Goal: Information Seeking & Learning: Learn about a topic

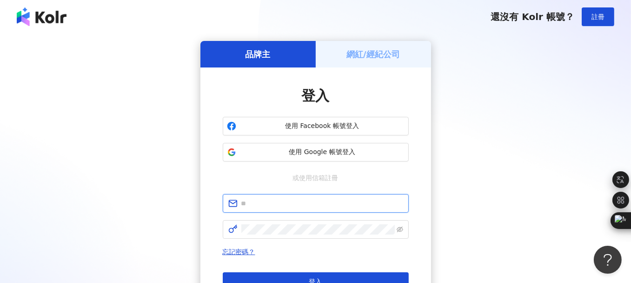
click at [286, 200] on input "text" at bounding box center [322, 203] width 162 height 10
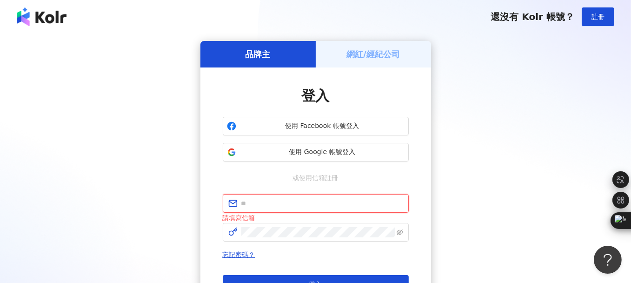
type input "**********"
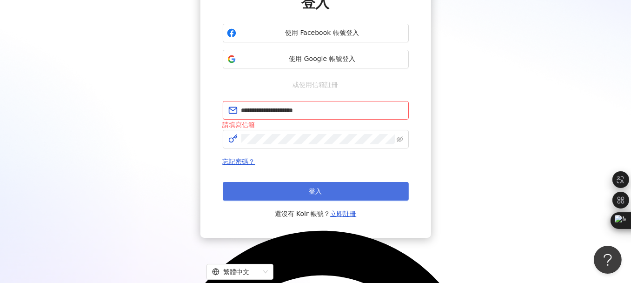
click at [329, 185] on button "登入" at bounding box center [316, 191] width 186 height 19
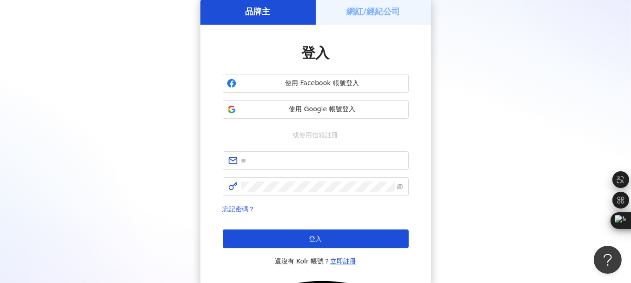
scroll to position [93, 0]
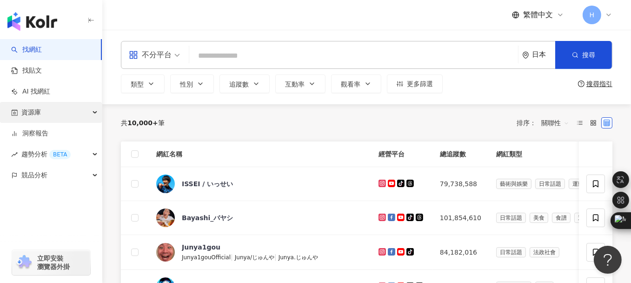
click at [34, 113] on span "資源庫" at bounding box center [31, 112] width 20 height 21
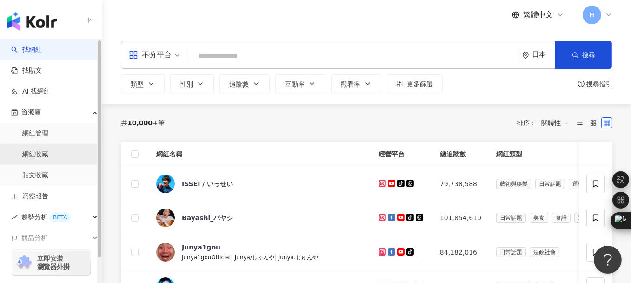
click at [37, 155] on link "網紅收藏" at bounding box center [35, 154] width 26 height 9
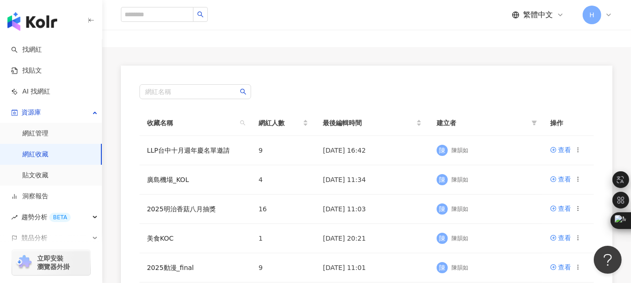
scroll to position [93, 0]
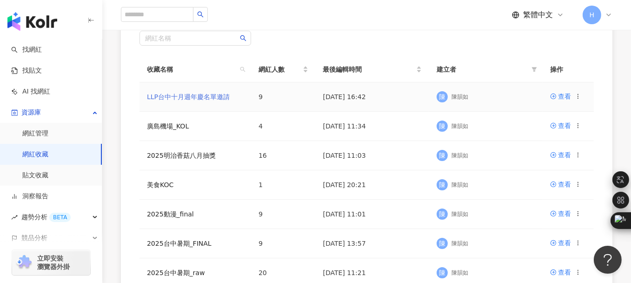
click at [195, 95] on link "LLP台中十月週年慶名單邀請" at bounding box center [188, 96] width 83 height 7
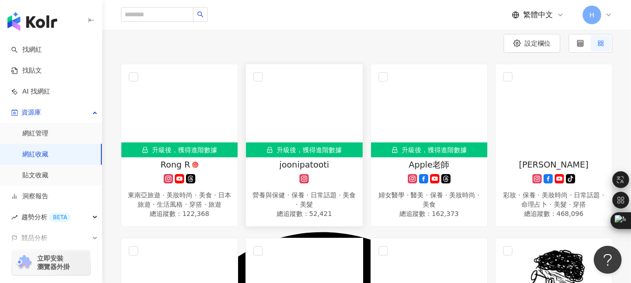
scroll to position [93, 0]
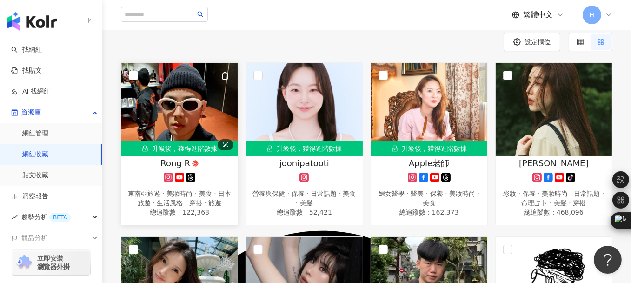
click at [181, 99] on img at bounding box center [179, 109] width 116 height 93
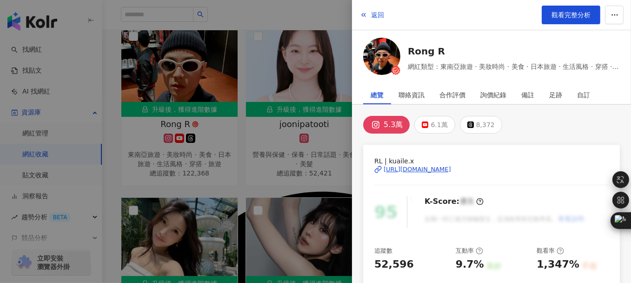
scroll to position [186, 0]
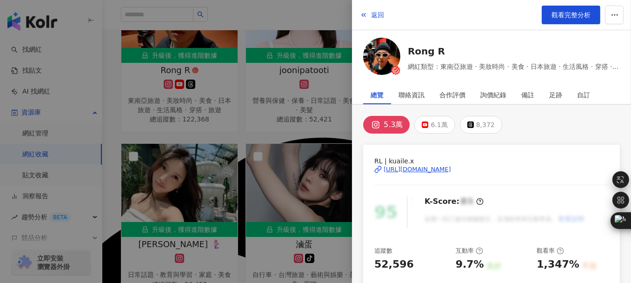
click at [410, 170] on div "https://www.instagram.com/kuaile.x/" at bounding box center [417, 169] width 67 height 8
click at [367, 14] on button "返回" at bounding box center [371, 15] width 25 height 19
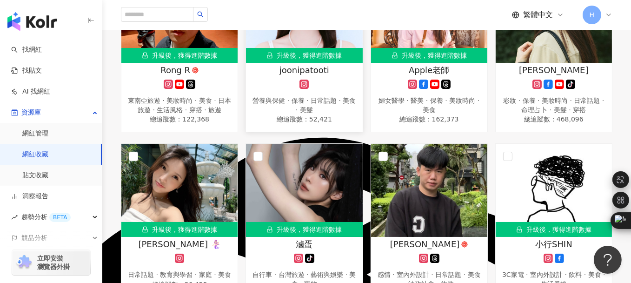
scroll to position [140, 0]
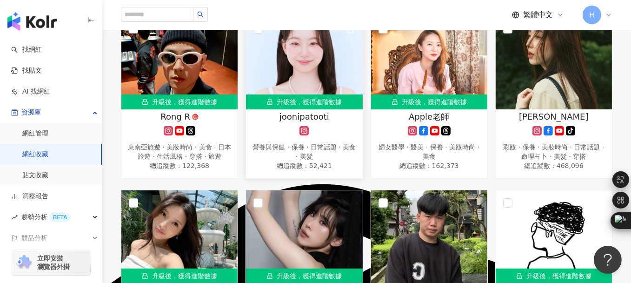
click at [323, 120] on span "joonipatooti" at bounding box center [305, 117] width 50 height 12
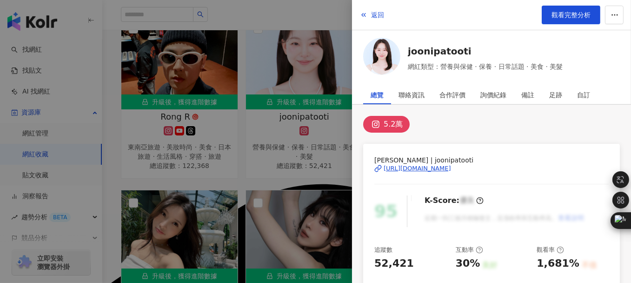
click at [406, 170] on div "https://www.instagram.com/joonipatooti/" at bounding box center [417, 168] width 67 height 8
click at [360, 16] on icon "button" at bounding box center [363, 14] width 7 height 7
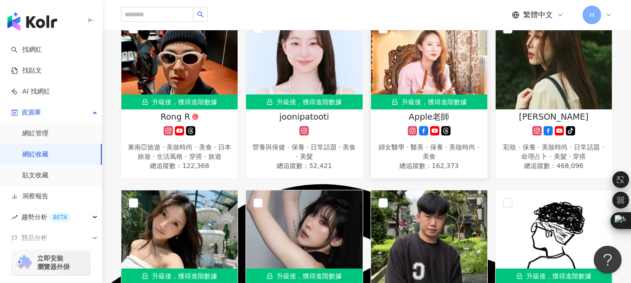
click at [441, 115] on span "Apple老師" at bounding box center [429, 117] width 40 height 12
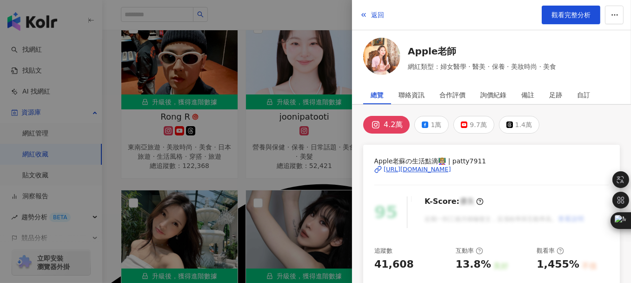
click at [412, 168] on div "https://www.instagram.com/patty7911/" at bounding box center [417, 169] width 67 height 8
click at [114, 111] on div at bounding box center [315, 141] width 631 height 283
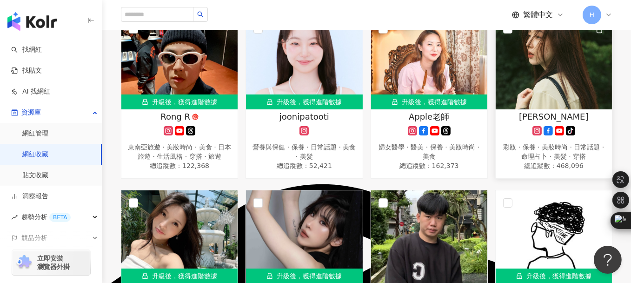
click at [533, 114] on div "Cindy H" at bounding box center [553, 117] width 107 height 12
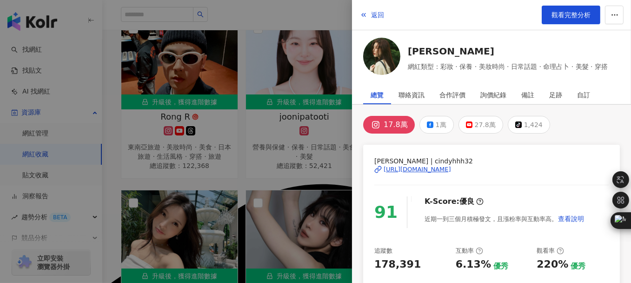
click at [423, 168] on div "https://www.instagram.com/cindyhhh32/" at bounding box center [417, 169] width 67 height 8
click at [405, 13] on div "返回 觀看完整分析" at bounding box center [491, 15] width 279 height 30
click at [304, 32] on div at bounding box center [315, 141] width 631 height 283
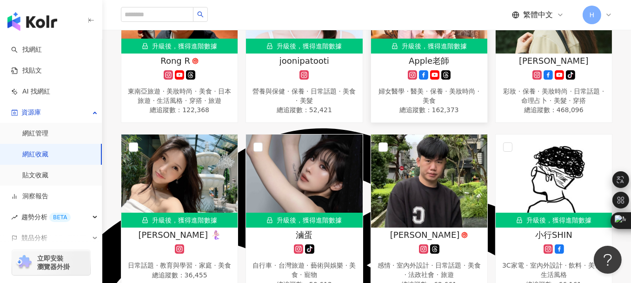
scroll to position [233, 0]
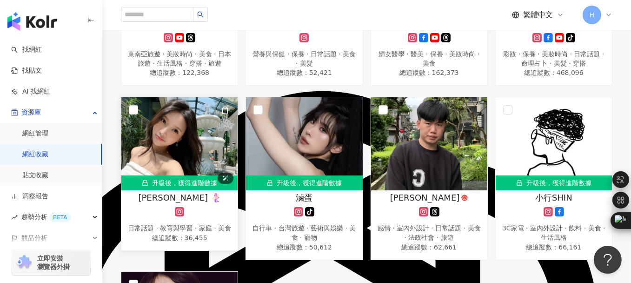
click at [213, 122] on img at bounding box center [179, 143] width 116 height 93
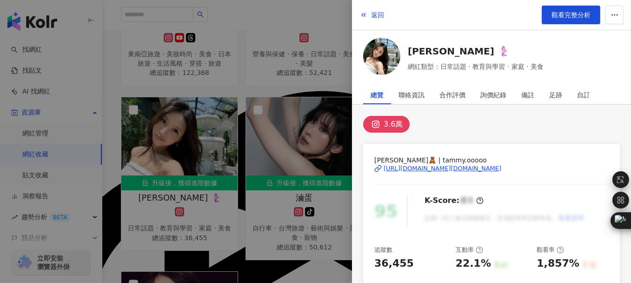
click at [430, 171] on div "https://www.instagram.com/tammy.ooooo/" at bounding box center [443, 168] width 118 height 8
click at [322, 15] on div at bounding box center [315, 141] width 631 height 283
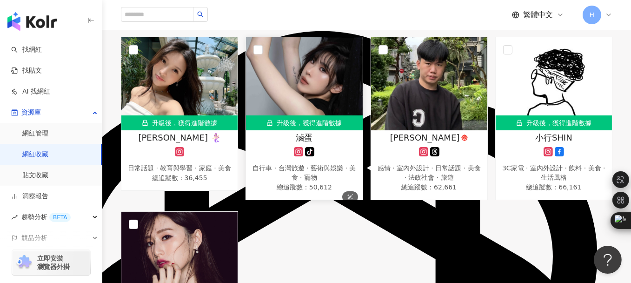
scroll to position [214, 0]
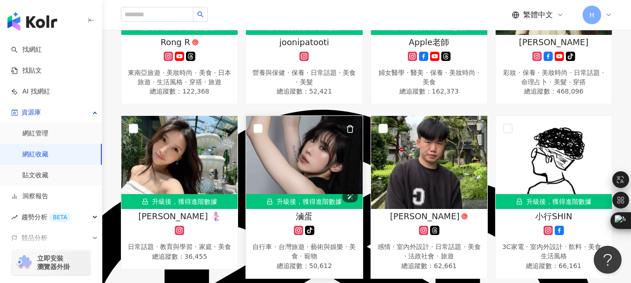
click at [331, 141] on img at bounding box center [304, 162] width 116 height 93
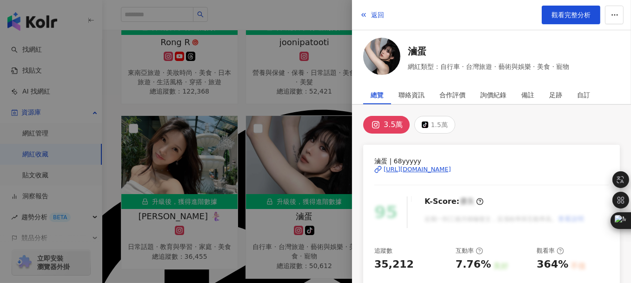
click at [427, 169] on div "https://www.instagram.com/68yyyyy/" at bounding box center [417, 169] width 67 height 8
click at [116, 121] on div at bounding box center [315, 141] width 631 height 283
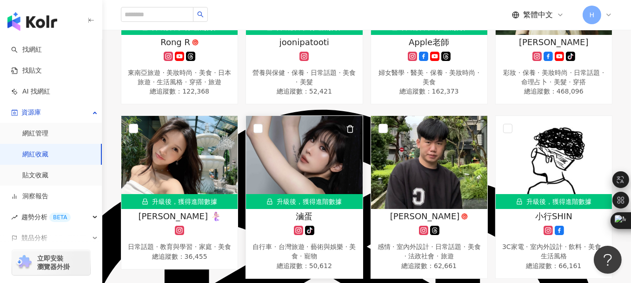
click at [350, 129] on icon "button" at bounding box center [350, 129] width 8 height 8
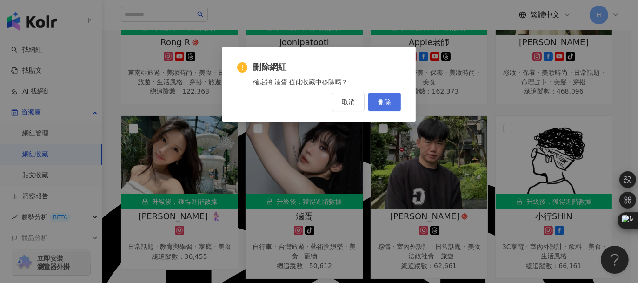
click at [391, 105] on span "刪除" at bounding box center [384, 101] width 13 height 7
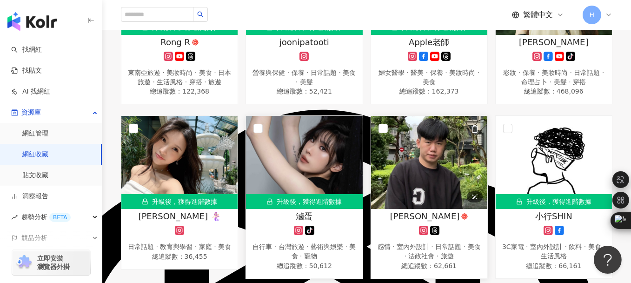
click at [453, 159] on img at bounding box center [429, 162] width 116 height 93
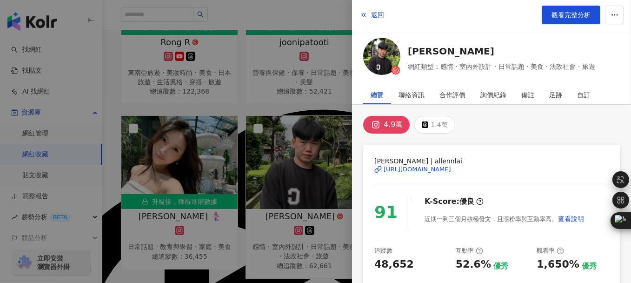
click at [426, 169] on div "https://www.instagram.com/allennlai/" at bounding box center [417, 169] width 67 height 8
click at [364, 14] on icon "button" at bounding box center [363, 14] width 7 height 7
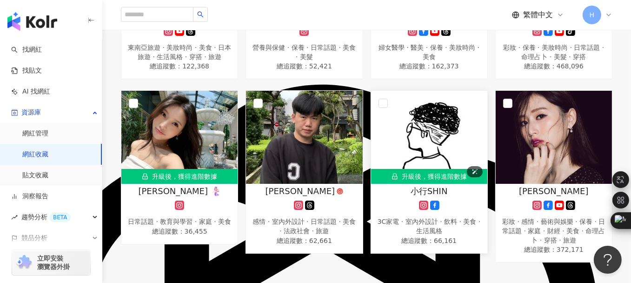
scroll to position [227, 0]
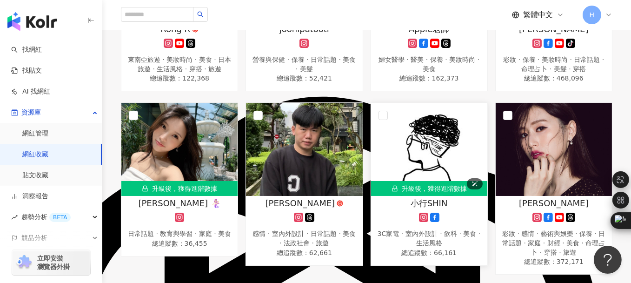
click at [439, 120] on img at bounding box center [429, 149] width 116 height 93
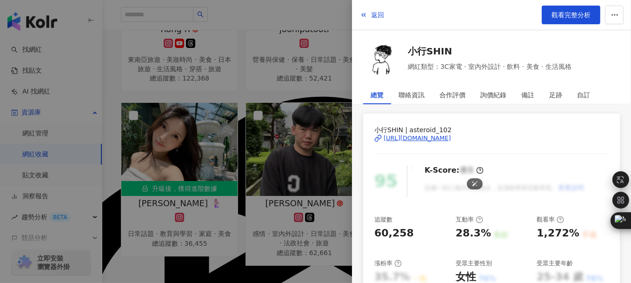
scroll to position [47, 0]
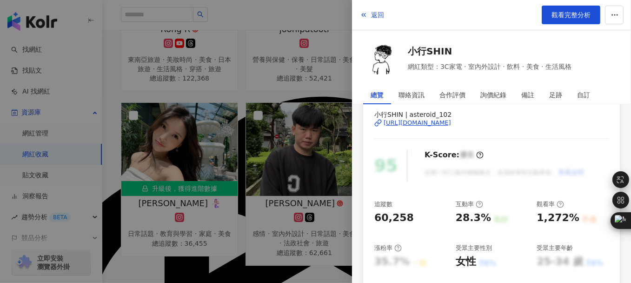
click at [438, 125] on div "https://www.instagram.com/asteroid_102/" at bounding box center [417, 123] width 67 height 8
click at [326, 9] on div at bounding box center [315, 141] width 631 height 283
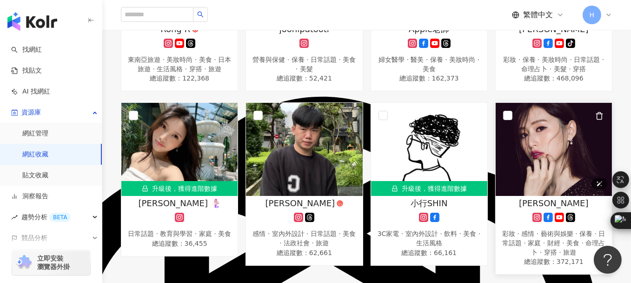
click at [552, 155] on img at bounding box center [554, 149] width 116 height 93
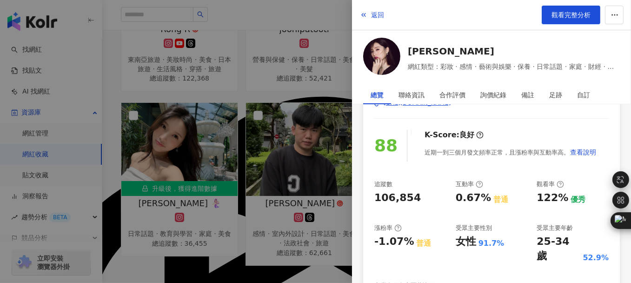
scroll to position [0, 0]
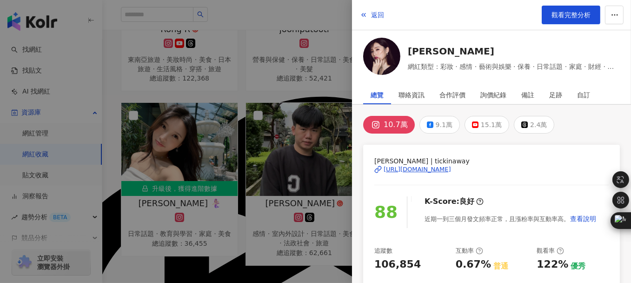
click at [418, 166] on div "https://www.instagram.com/tickinaway/" at bounding box center [417, 169] width 67 height 8
click at [341, 11] on div at bounding box center [315, 141] width 631 height 283
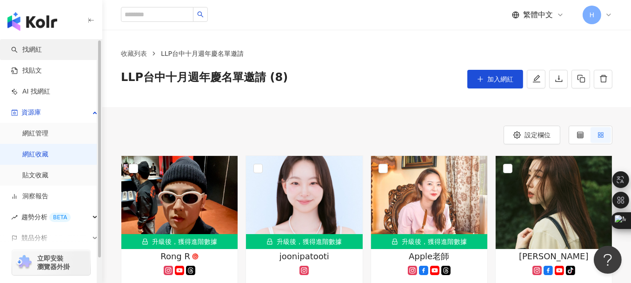
click at [28, 51] on link "找網紅" at bounding box center [26, 49] width 31 height 9
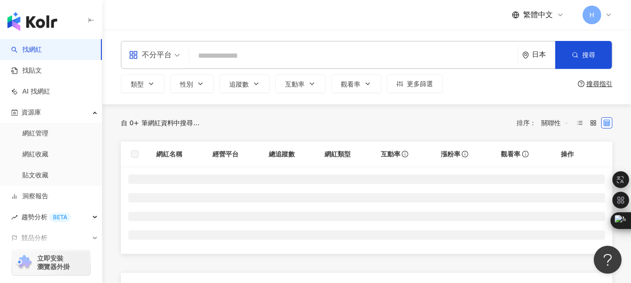
click at [257, 56] on input "search" at bounding box center [353, 56] width 321 height 18
click at [203, 53] on input "search" at bounding box center [353, 56] width 321 height 18
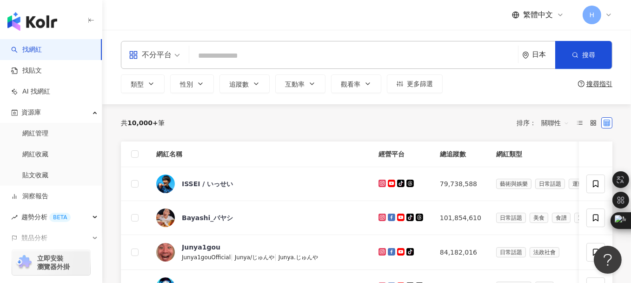
click at [538, 51] on div "日本" at bounding box center [543, 55] width 23 height 8
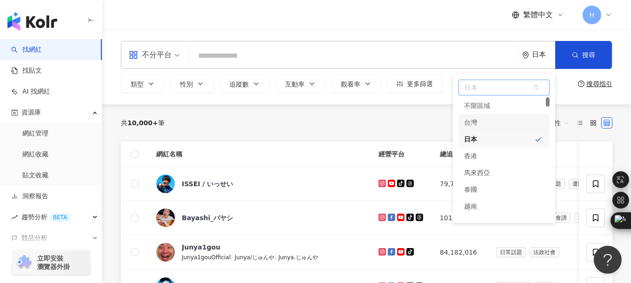
click at [482, 125] on div "台灣" at bounding box center [504, 122] width 91 height 17
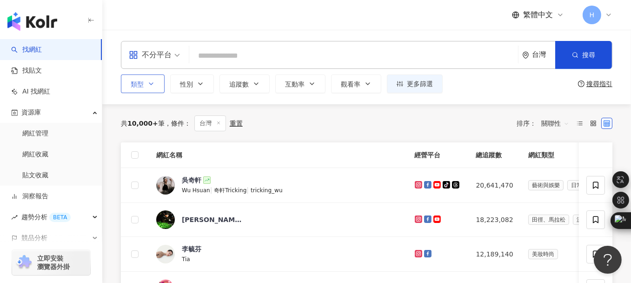
click at [156, 81] on button "類型" at bounding box center [143, 83] width 44 height 19
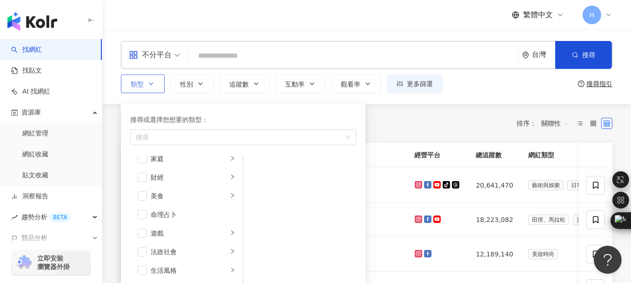
scroll to position [47, 0]
click at [144, 213] on span "button" at bounding box center [142, 212] width 9 height 9
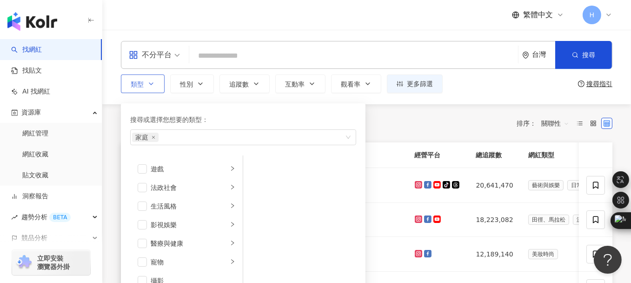
scroll to position [186, 0]
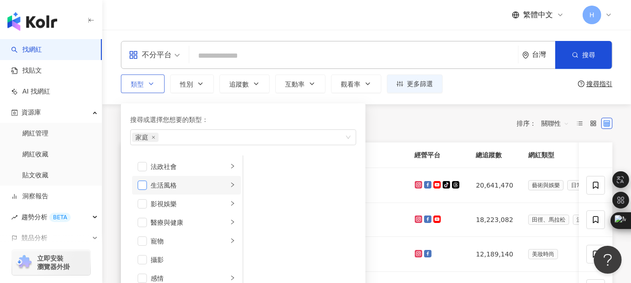
click at [145, 187] on span "button" at bounding box center [142, 184] width 9 height 9
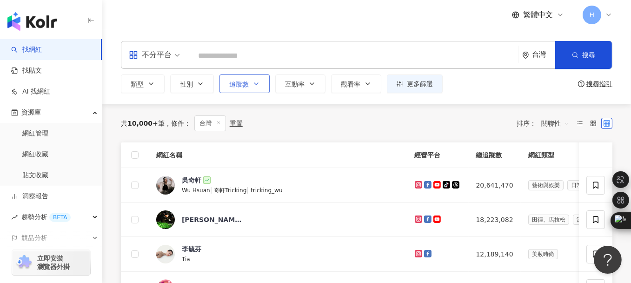
click at [253, 87] on icon "button" at bounding box center [256, 83] width 7 height 7
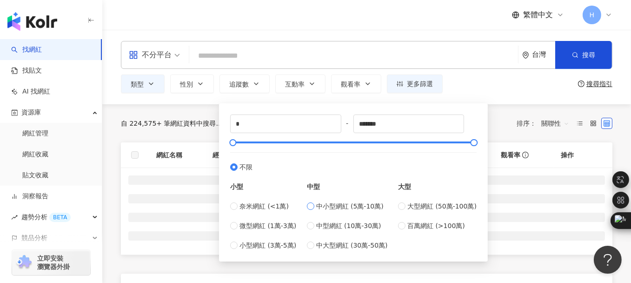
type input "*****"
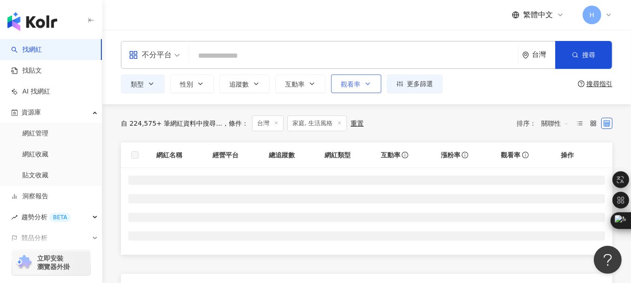
click at [362, 88] on button "觀看率" at bounding box center [356, 83] width 50 height 19
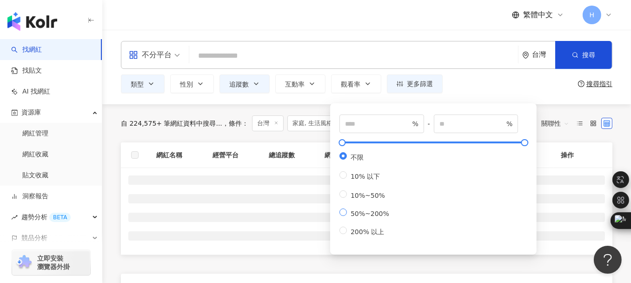
click at [350, 217] on span "50%~200%" at bounding box center [370, 213] width 46 height 7
type input "**"
type input "***"
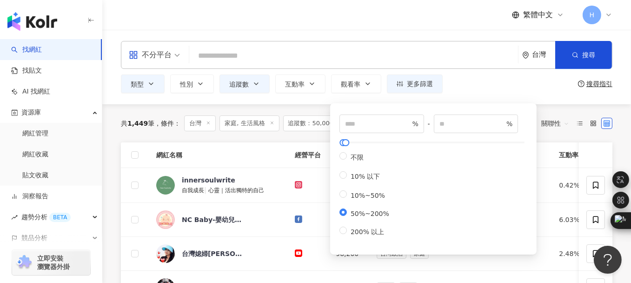
click at [477, 77] on div "類型 性別 追蹤數 互動率 觀看率 更多篩選 ***** - ***** 不限 小型 奈米網紅 (<1萬) 微型網紅 (1萬-3萬) 小型網紅 (3萬-5萬)…" at bounding box center [367, 83] width 492 height 19
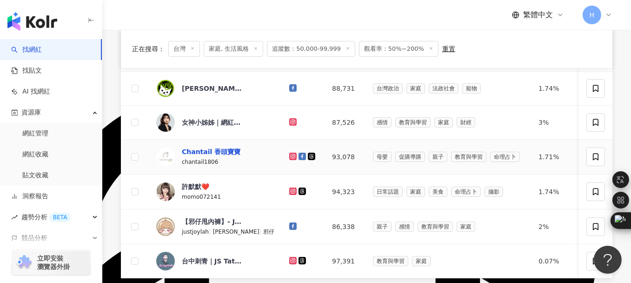
scroll to position [326, 0]
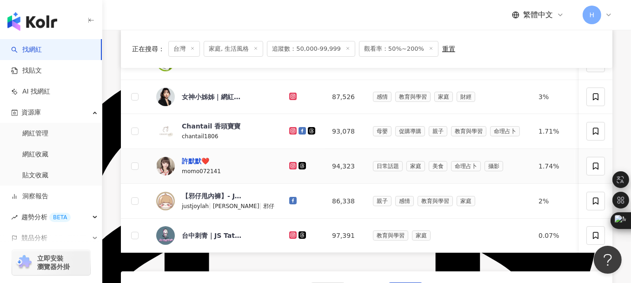
click at [189, 161] on div "許默默❤️" at bounding box center [195, 160] width 27 height 9
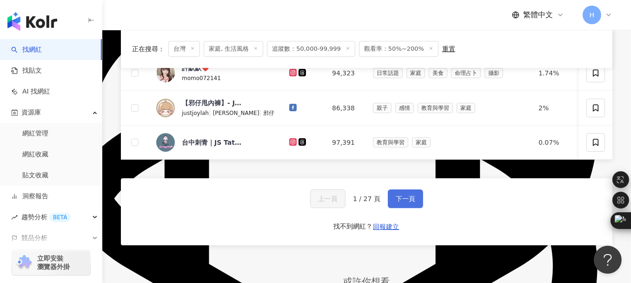
click at [408, 202] on span "下一頁" at bounding box center [406, 198] width 20 height 7
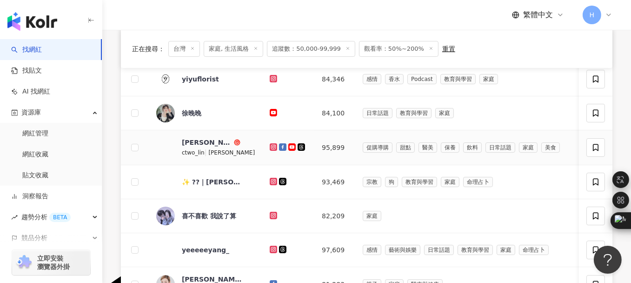
scroll to position [186, 0]
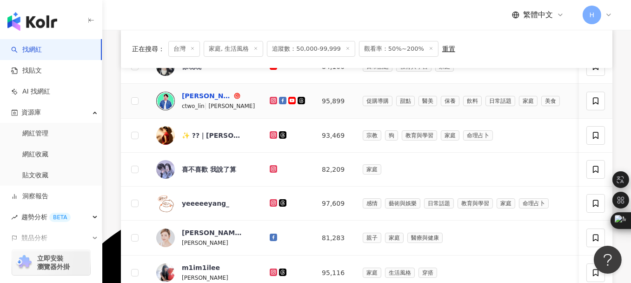
click at [206, 93] on div "林玟圻 Ctwo" at bounding box center [207, 95] width 50 height 9
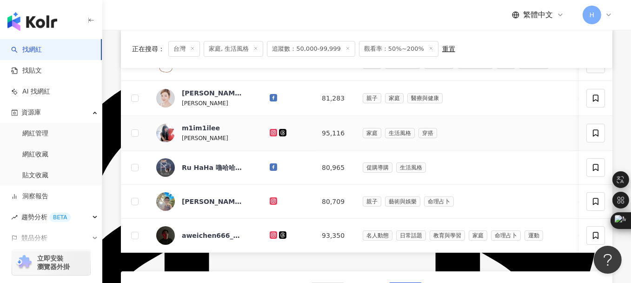
scroll to position [372, 0]
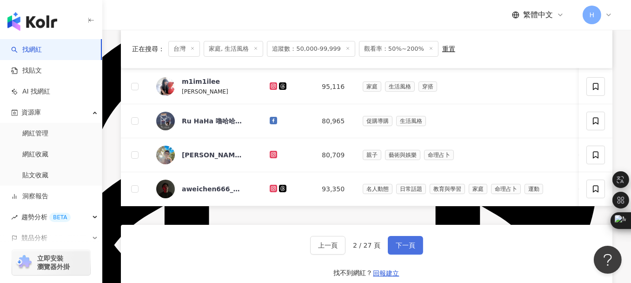
click at [399, 249] on span "下一頁" at bounding box center [406, 244] width 20 height 7
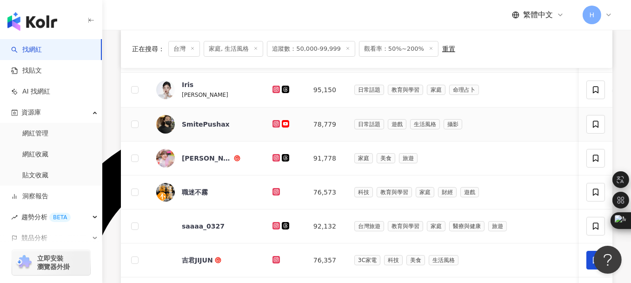
scroll to position [279, 0]
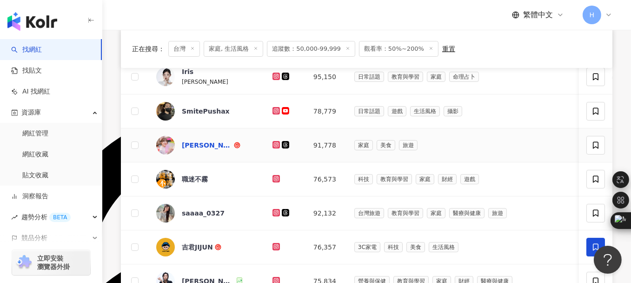
click at [199, 144] on div "Yuna♡︎｜☁️台湾女子の日本生活????" at bounding box center [207, 144] width 50 height 9
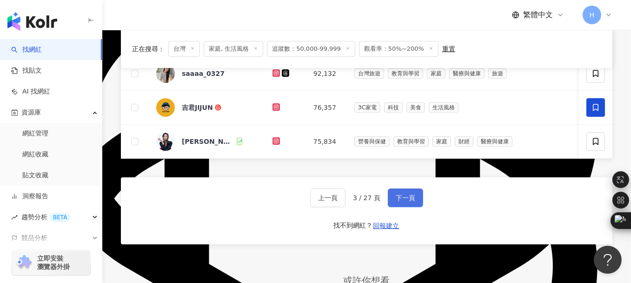
click at [411, 199] on span "下一頁" at bounding box center [406, 197] width 20 height 7
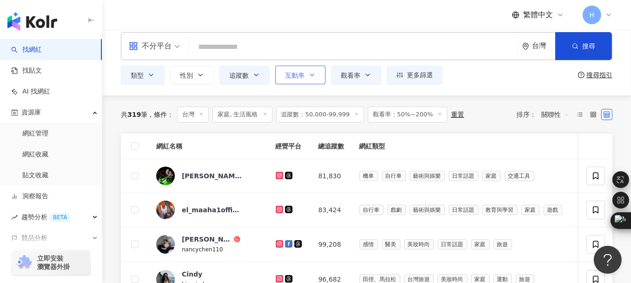
scroll to position [0, 0]
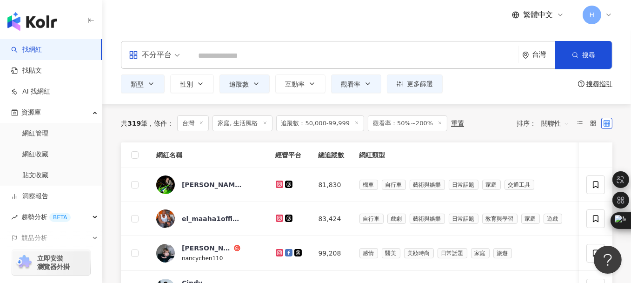
click at [268, 53] on input "search" at bounding box center [353, 56] width 321 height 18
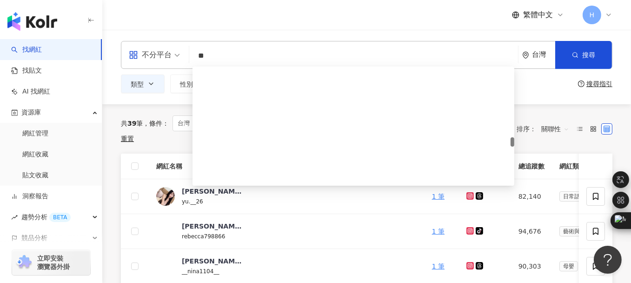
scroll to position [1023, 0]
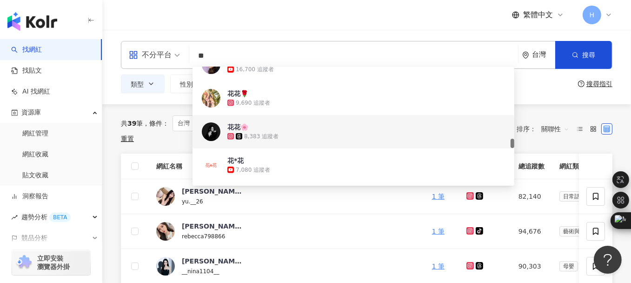
type input "**"
click at [175, 143] on div "共 39 筆 條件 ： 台灣 關鍵字：花花 家庭, 生活風格 追蹤數：50,000-99,999 觀看率：50%~200% 重置 排序： 關聯性" at bounding box center [367, 128] width 492 height 49
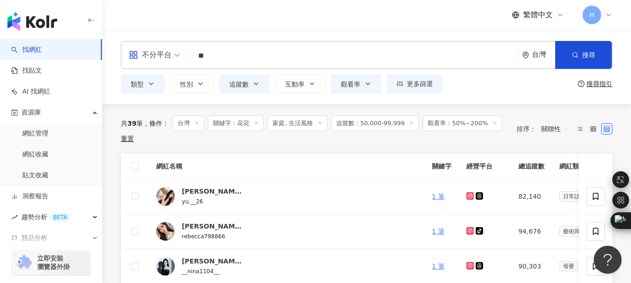
click at [409, 123] on icon at bounding box center [411, 122] width 5 height 5
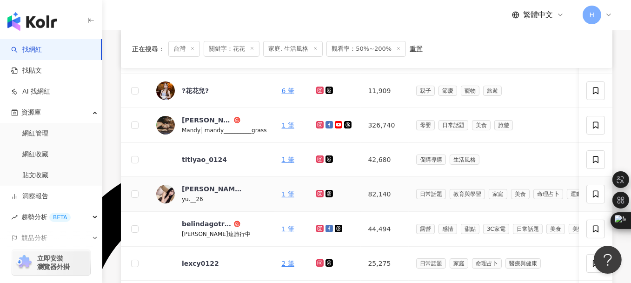
scroll to position [372, 0]
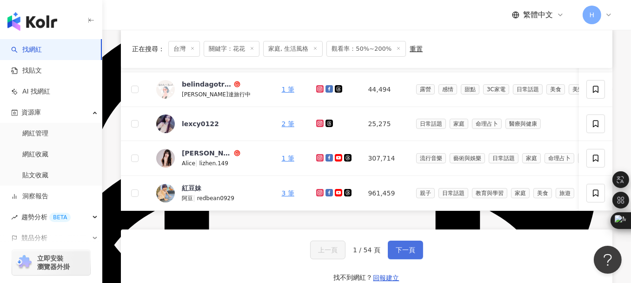
click at [396, 253] on span "下一頁" at bounding box center [406, 249] width 20 height 7
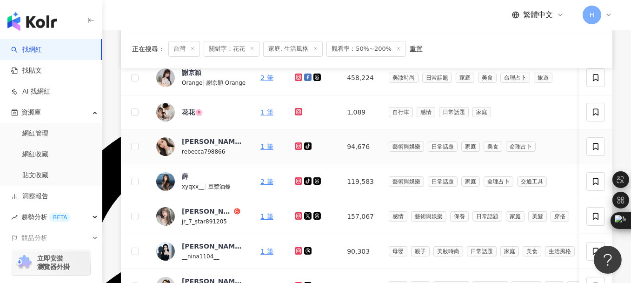
scroll to position [326, 0]
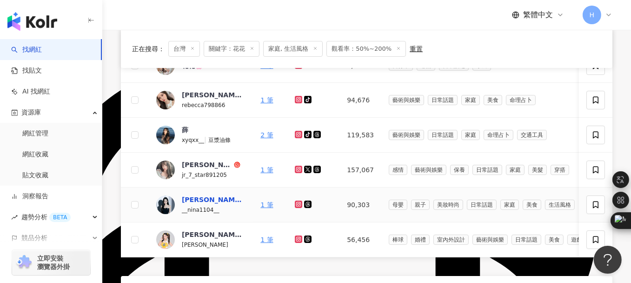
click at [186, 198] on div "NINA" at bounding box center [212, 199] width 60 height 9
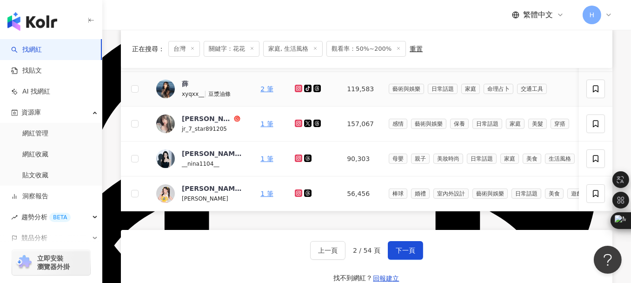
scroll to position [372, 0]
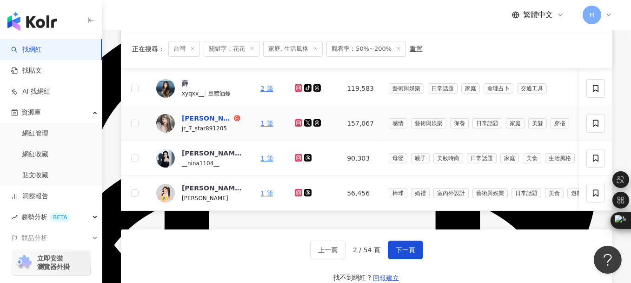
click at [196, 117] on div "謝知錡" at bounding box center [207, 117] width 50 height 9
click at [186, 82] on div "薛" at bounding box center [185, 83] width 7 height 9
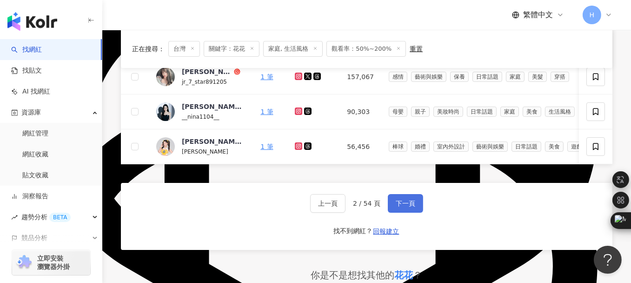
click at [408, 206] on span "下一頁" at bounding box center [406, 203] width 20 height 7
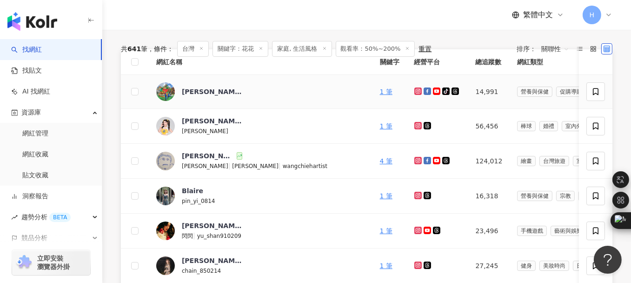
scroll to position [0, 0]
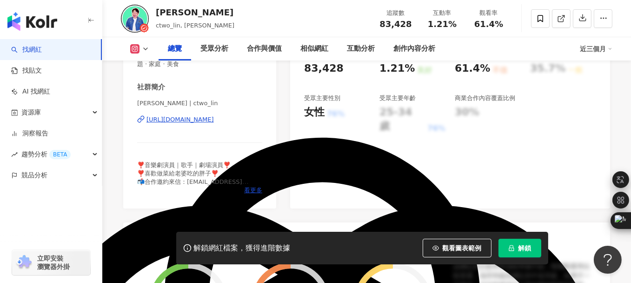
scroll to position [140, 0]
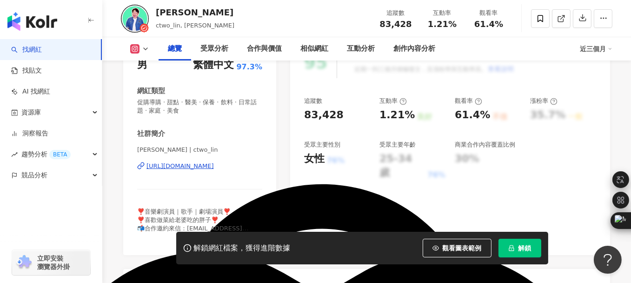
click at [194, 167] on div "https://www.instagram.com/ctwo_lin/" at bounding box center [179, 166] width 67 height 8
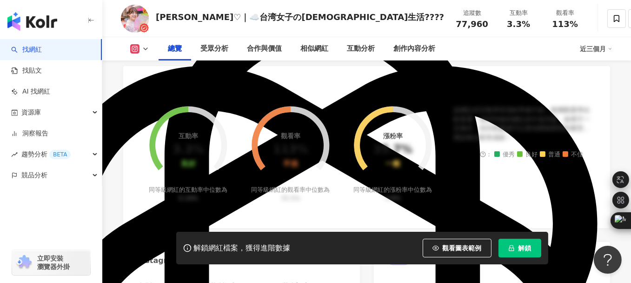
scroll to position [558, 0]
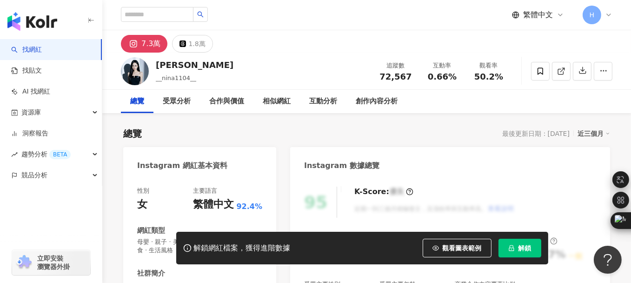
click at [517, 242] on button "解鎖" at bounding box center [520, 248] width 43 height 19
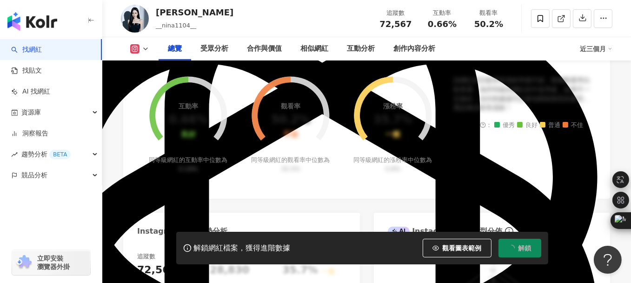
scroll to position [233, 0]
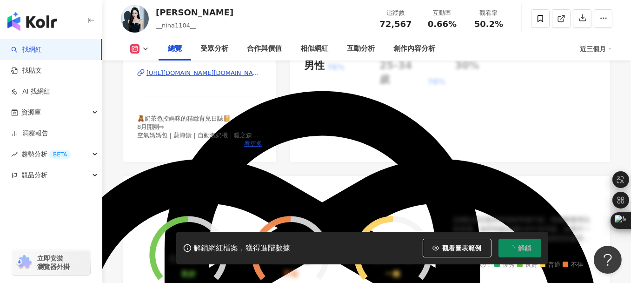
click at [195, 71] on div "https://www.instagram.com/ssnina.ya/" at bounding box center [204, 73] width 116 height 8
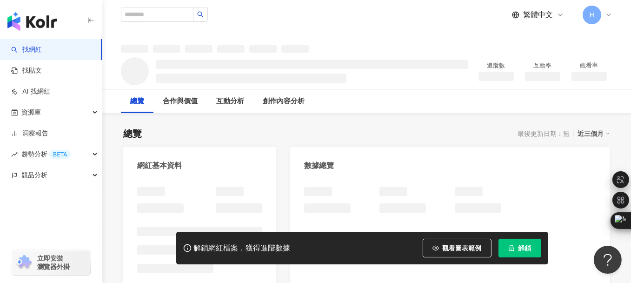
click at [528, 245] on span "解鎖" at bounding box center [525, 247] width 13 height 7
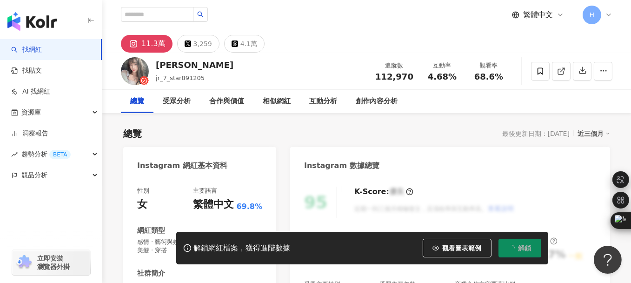
scroll to position [93, 0]
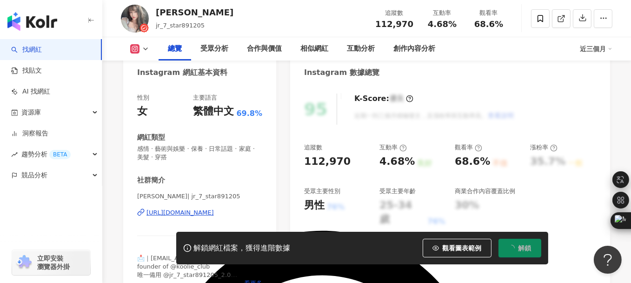
click at [188, 208] on div "[URL][DOMAIN_NAME]" at bounding box center [179, 212] width 67 height 8
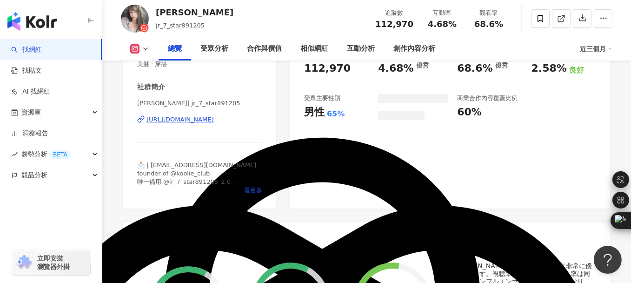
scroll to position [465, 0]
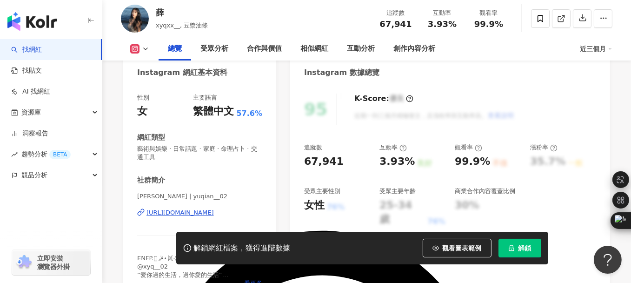
click at [181, 208] on div "[URL][DOMAIN_NAME]" at bounding box center [179, 212] width 67 height 8
